Goal: Task Accomplishment & Management: Complete application form

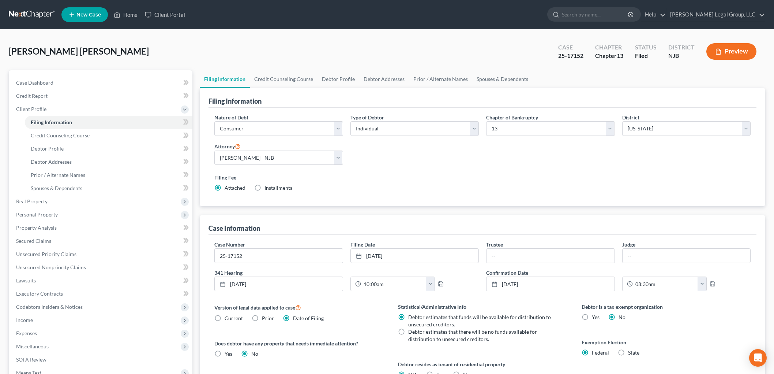
select select "1"
select select "0"
select select "3"
select select "51"
select select "1"
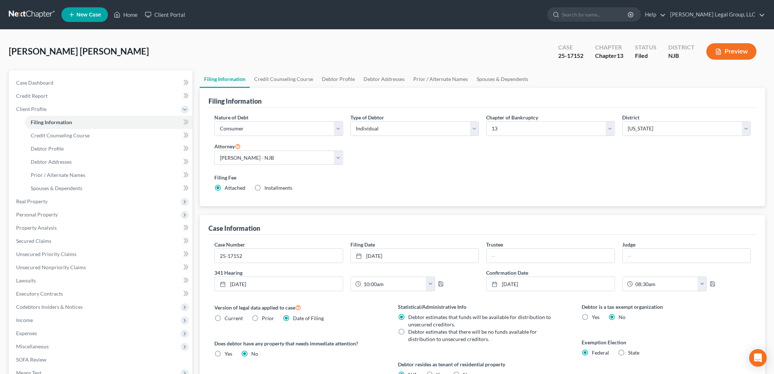
scroll to position [41, 0]
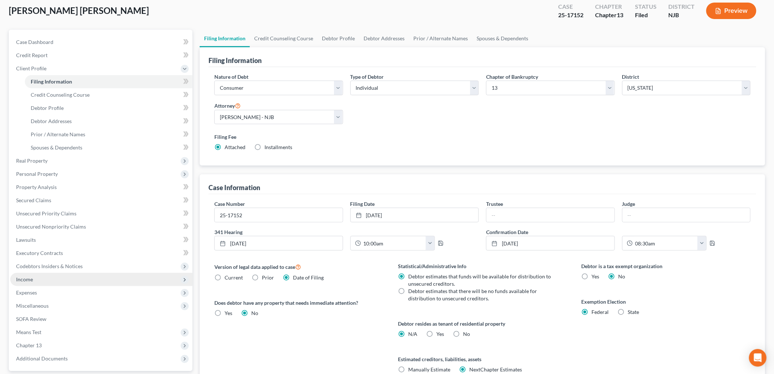
click at [39, 274] on span "Income" at bounding box center [101, 279] width 182 height 13
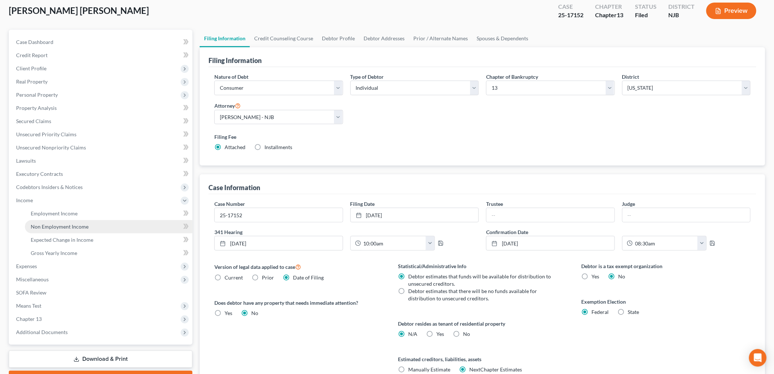
drag, startPoint x: 57, startPoint y: 229, endPoint x: 67, endPoint y: 229, distance: 9.5
click at [57, 229] on link "Non Employment Income" at bounding box center [109, 226] width 168 height 13
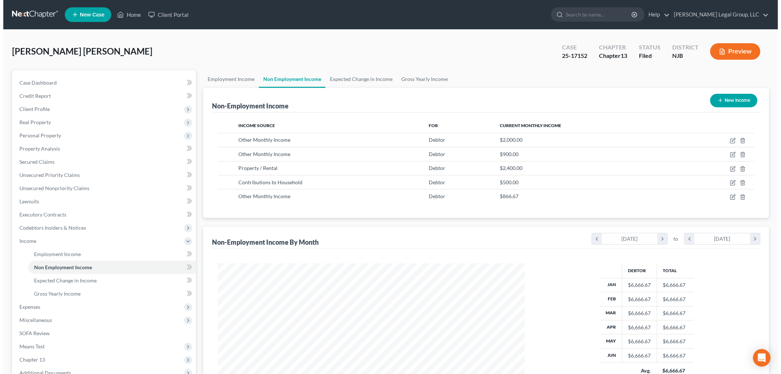
scroll to position [153, 321]
click at [726, 154] on td at bounding box center [712, 154] width 76 height 14
click at [729, 154] on icon "button" at bounding box center [729, 154] width 6 height 6
select select "13"
select select "0"
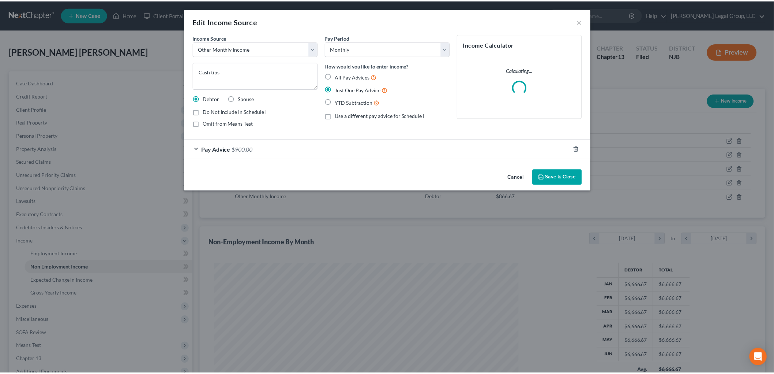
scroll to position [154, 324]
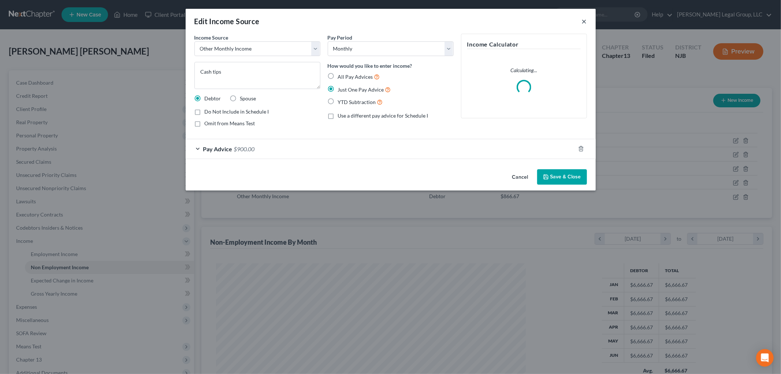
click at [586, 20] on button "×" at bounding box center [583, 21] width 5 height 9
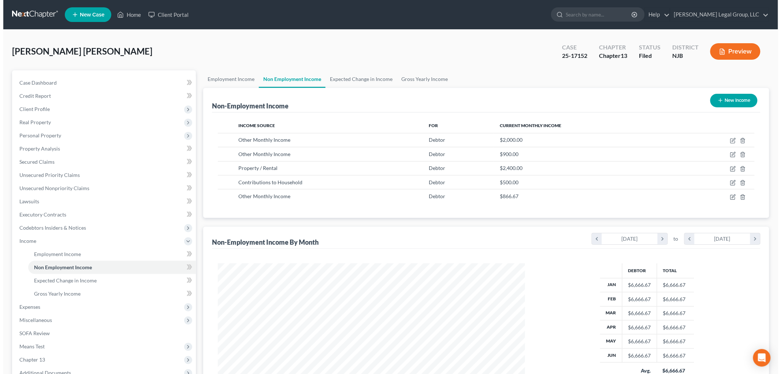
scroll to position [365781, 365612]
click at [727, 138] on icon "button" at bounding box center [729, 141] width 6 height 6
select select "13"
select select "0"
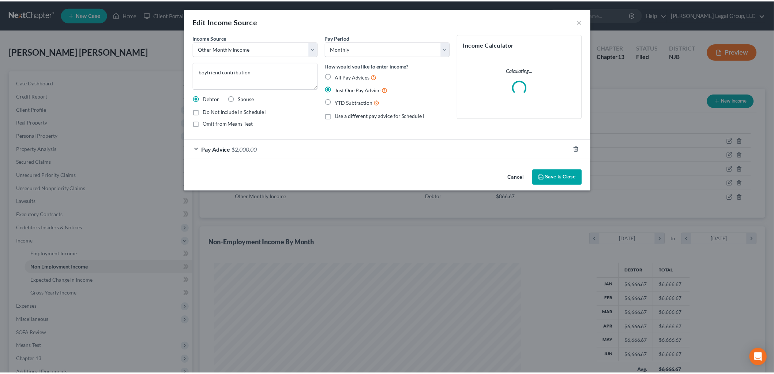
scroll to position [154, 324]
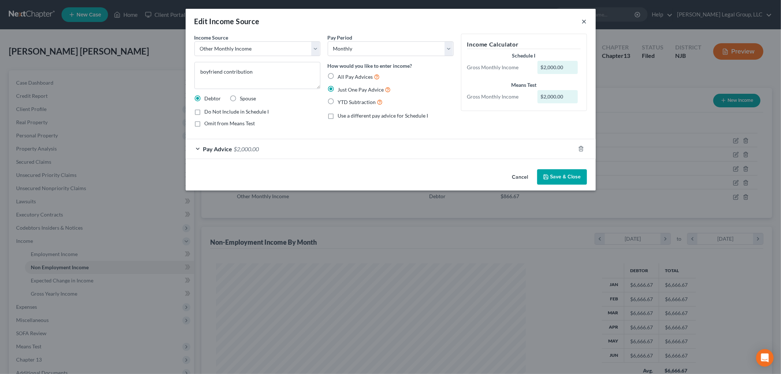
click at [583, 19] on button "×" at bounding box center [583, 21] width 5 height 9
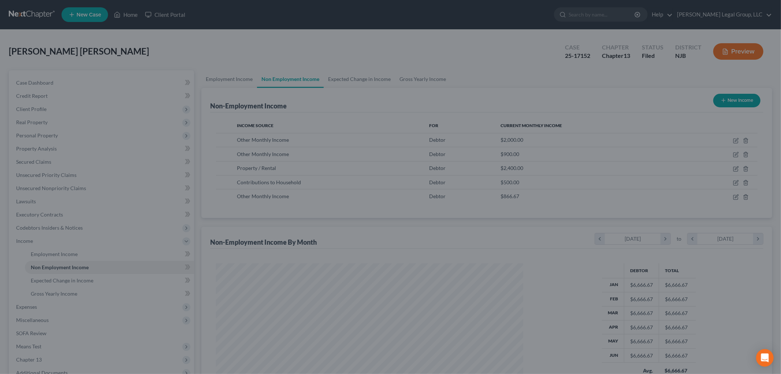
scroll to position [365781, 365612]
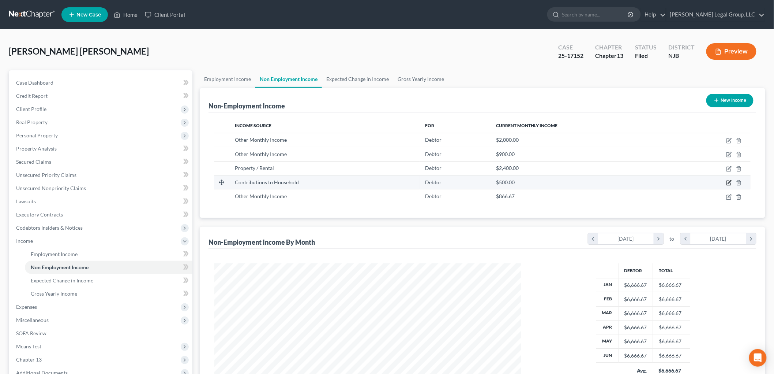
click at [729, 182] on icon "button" at bounding box center [729, 181] width 3 height 3
select select "8"
select select "0"
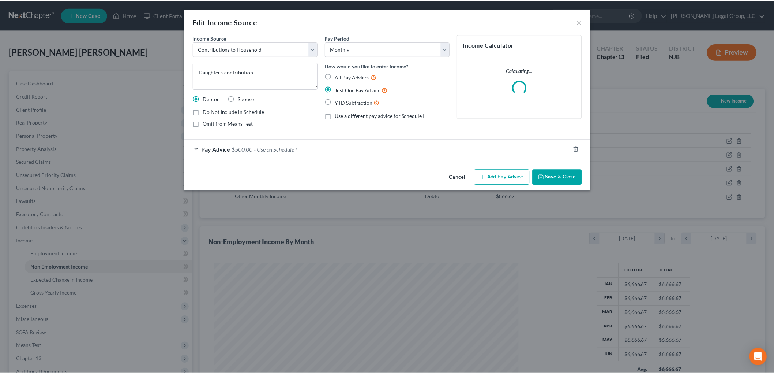
scroll to position [154, 324]
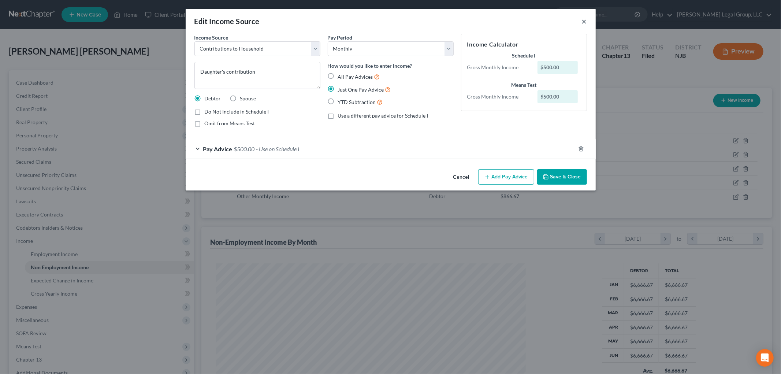
click at [585, 23] on button "×" at bounding box center [583, 21] width 5 height 9
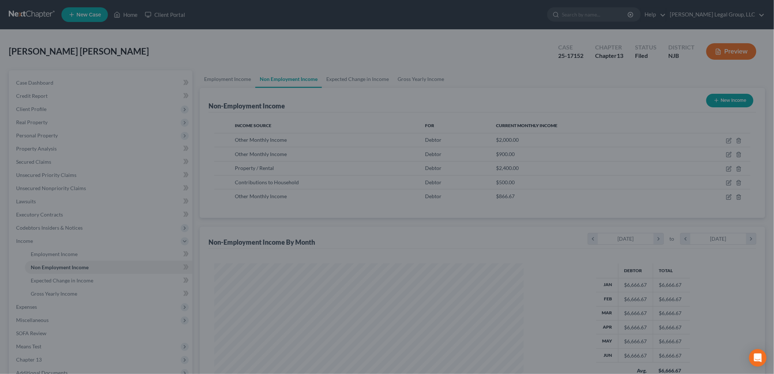
scroll to position [365781, 365612]
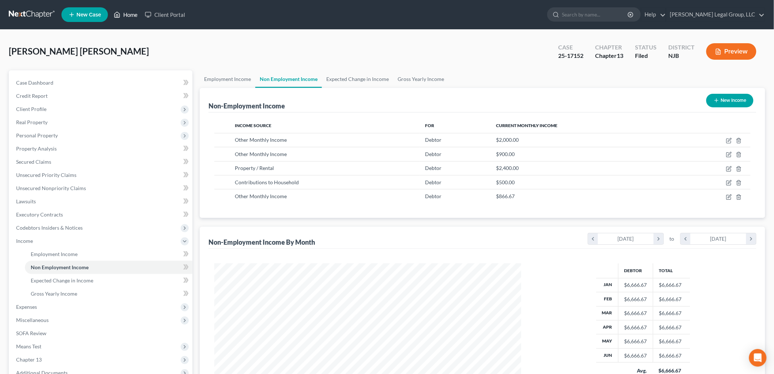
click at [129, 14] on link "Home" at bounding box center [125, 14] width 31 height 13
